Goal: Task Accomplishment & Management: Manage account settings

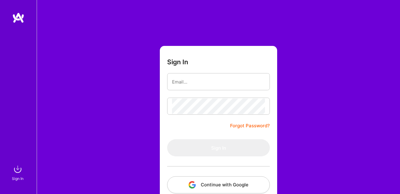
click at [211, 184] on button "Continue with Google" at bounding box center [218, 184] width 103 height 17
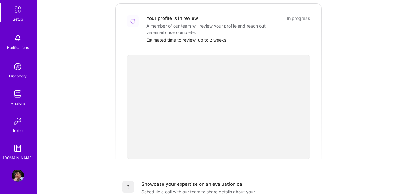
scroll to position [139, 0]
click at [13, 178] on img at bounding box center [18, 175] width 12 height 12
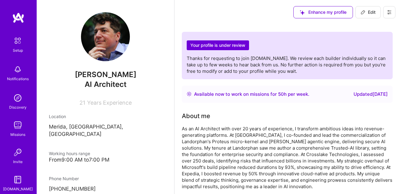
click at [217, 16] on div "Enhance my profile Edit" at bounding box center [286, 12] width 225 height 24
